Goal: Information Seeking & Learning: Learn about a topic

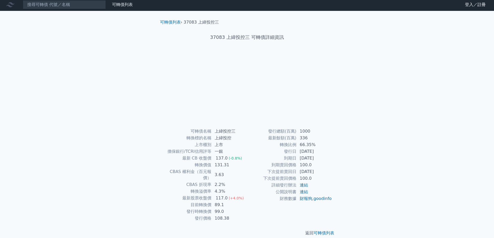
scroll to position [2, 0]
click at [177, 152] on td "擔保銀行/TCRI信用評等" at bounding box center [187, 151] width 50 height 7
drag, startPoint x: 194, startPoint y: 167, endPoint x: 247, endPoint y: 172, distance: 53.2
click at [244, 164] on tr "轉換價值 131.31" at bounding box center [204, 165] width 85 height 7
click at [247, 172] on td "3.63" at bounding box center [230, 174] width 36 height 13
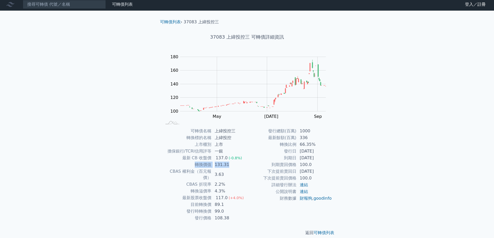
drag, startPoint x: 227, startPoint y: 164, endPoint x: 233, endPoint y: 169, distance: 8.0
click at [187, 164] on tr "轉換價值 131.31" at bounding box center [204, 165] width 85 height 7
click at [274, 178] on td "下次提前賣回價格" at bounding box center [272, 178] width 50 height 7
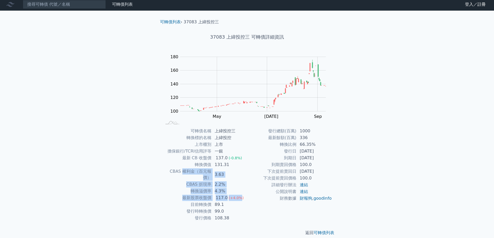
drag, startPoint x: 176, startPoint y: 172, endPoint x: 239, endPoint y: 189, distance: 65.3
click at [239, 189] on tbody "可轉債名稱 上緯投控三 轉換標的名稱 上緯投控 上市櫃別 上市 擔保銀行/TCRI信用評等 一銀 最新 CB 收盤價 137.0 (-0.8%) 轉換價值 1…" at bounding box center [204, 175] width 85 height 94
click at [247, 197] on td "財務數據" at bounding box center [272, 198] width 50 height 7
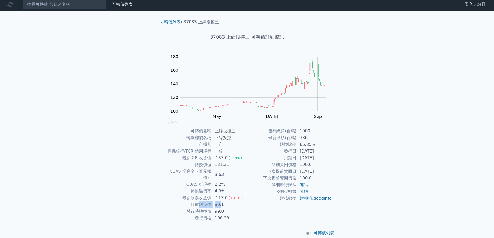
drag, startPoint x: 221, startPoint y: 199, endPoint x: 237, endPoint y: 205, distance: 17.1
click at [202, 202] on tr "目前轉換價 89.1" at bounding box center [204, 205] width 85 height 7
click at [237, 208] on td "99.0" at bounding box center [230, 211] width 36 height 7
drag, startPoint x: 225, startPoint y: 206, endPoint x: 199, endPoint y: 206, distance: 26.2
click at [199, 208] on tr "發行時轉換價 99.0" at bounding box center [204, 211] width 85 height 7
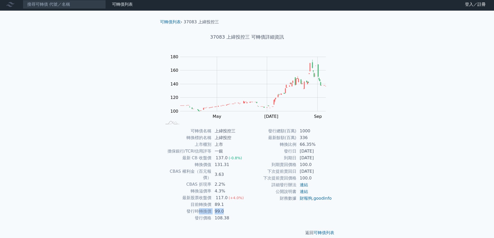
click at [232, 208] on td "99.0" at bounding box center [230, 211] width 36 height 7
drag, startPoint x: 228, startPoint y: 212, endPoint x: 205, endPoint y: 211, distance: 22.9
click at [197, 215] on tr "發行價格 108.38" at bounding box center [204, 218] width 85 height 7
drag, startPoint x: 199, startPoint y: 199, endPoint x: 188, endPoint y: 199, distance: 10.9
click at [197, 202] on td "目前轉換價" at bounding box center [187, 205] width 50 height 7
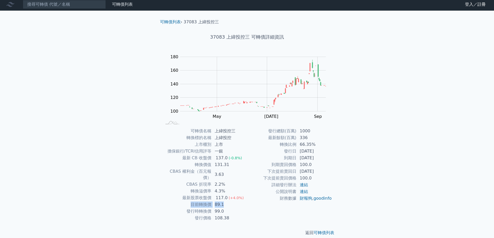
drag, startPoint x: 188, startPoint y: 199, endPoint x: 230, endPoint y: 199, distance: 42.0
click at [230, 202] on tr "目前轉換價 89.1" at bounding box center [204, 205] width 85 height 7
click at [299, 190] on td "連結" at bounding box center [315, 192] width 36 height 7
click at [352, 173] on div "可轉債列表 財務數據 可轉債列表 財務數據 登入／註冊 登入／註冊 可轉債列表 › 37083 上緯投控三 37083 上緯投控三 可轉債詳細資訊 Zoom …" at bounding box center [247, 121] width 494 height 246
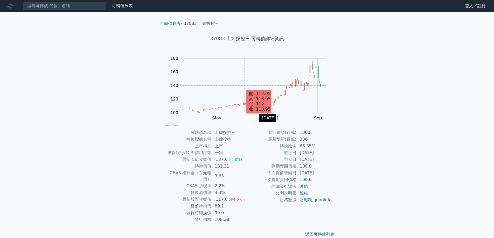
scroll to position [0, 0]
